Goal: Navigation & Orientation: Go to known website

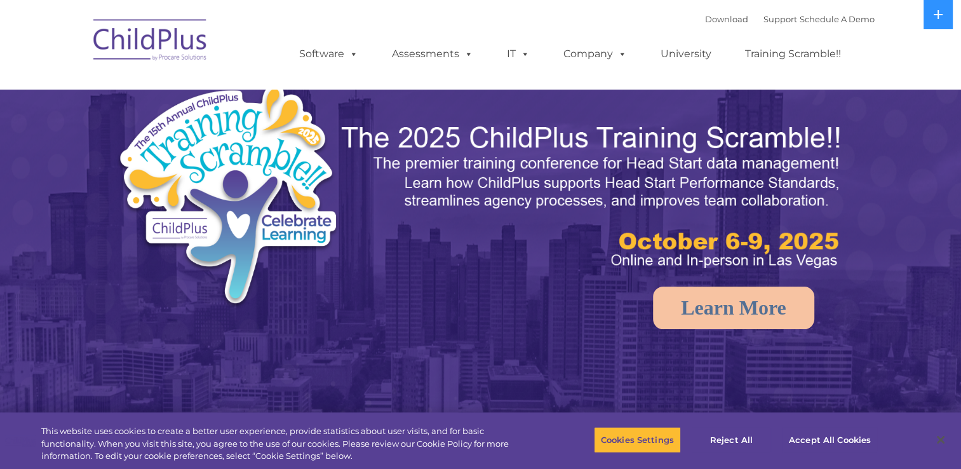
select select "MEDIUM"
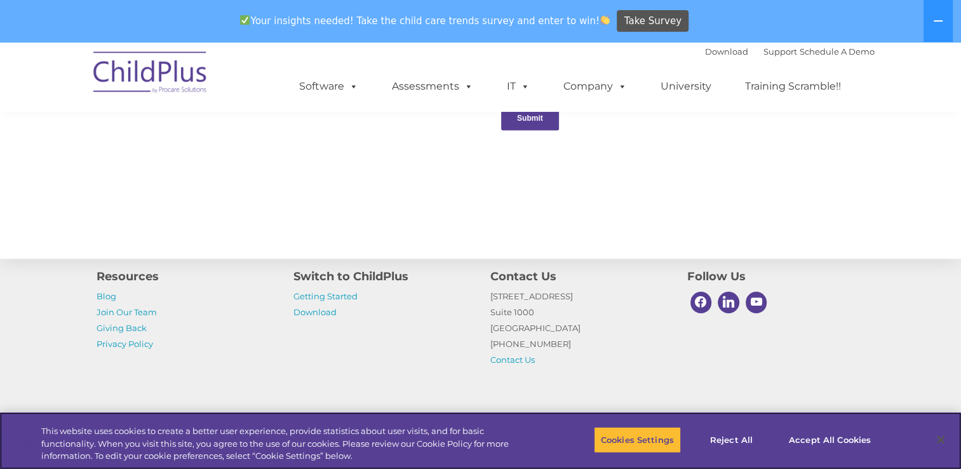
scroll to position [1430, 0]
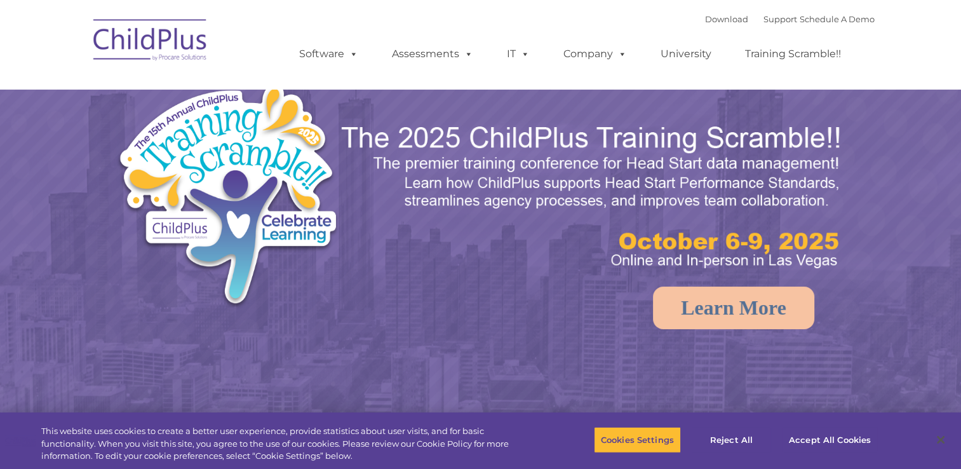
select select "MEDIUM"
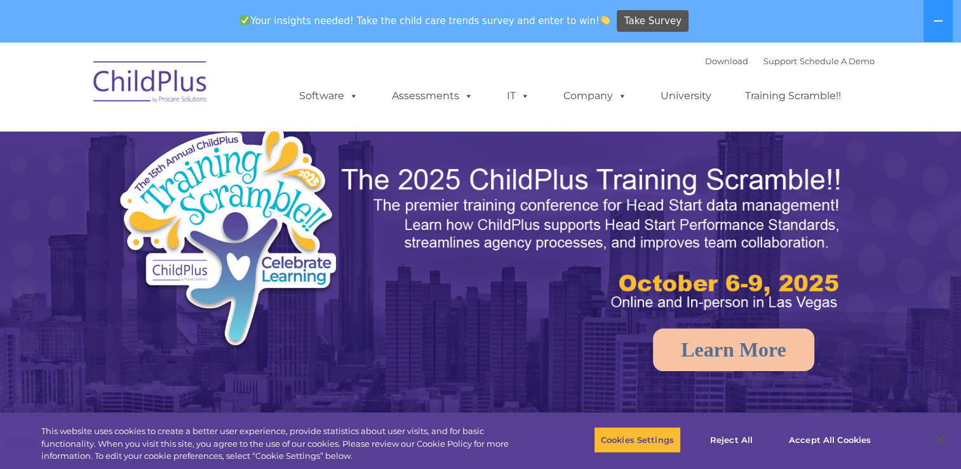
click at [147, 52] on img at bounding box center [150, 83] width 127 height 63
click at [137, 100] on img at bounding box center [150, 83] width 127 height 63
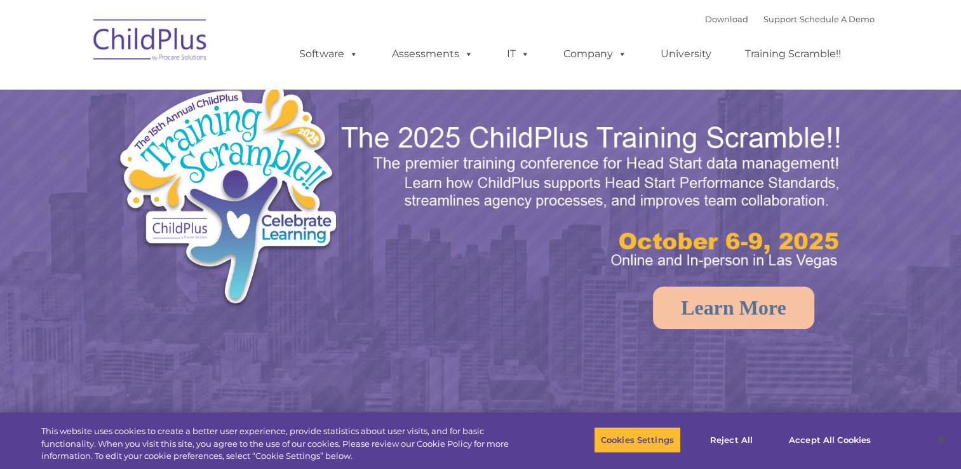
select select "MEDIUM"
